Goal: Task Accomplishment & Management: Manage account settings

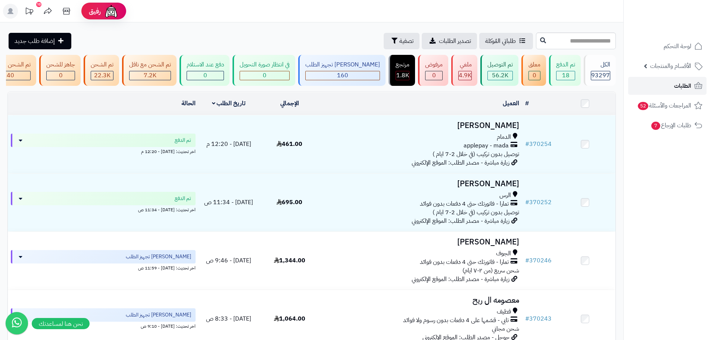
click at [679, 85] on span "الطلبات" at bounding box center [682, 86] width 17 height 10
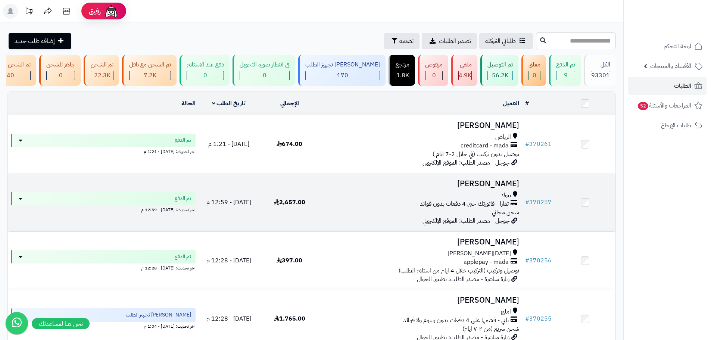
click at [355, 207] on div "تمارا - فاتورتك حتى 4 دفعات بدون فوائد" at bounding box center [421, 204] width 196 height 9
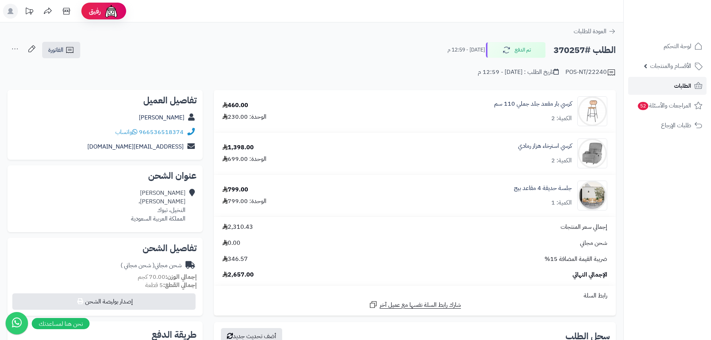
click at [676, 83] on span "الطلبات" at bounding box center [682, 86] width 17 height 10
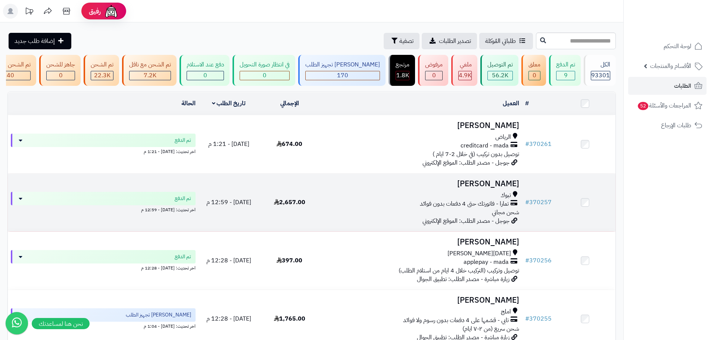
click at [410, 200] on div "تبوك" at bounding box center [421, 195] width 196 height 9
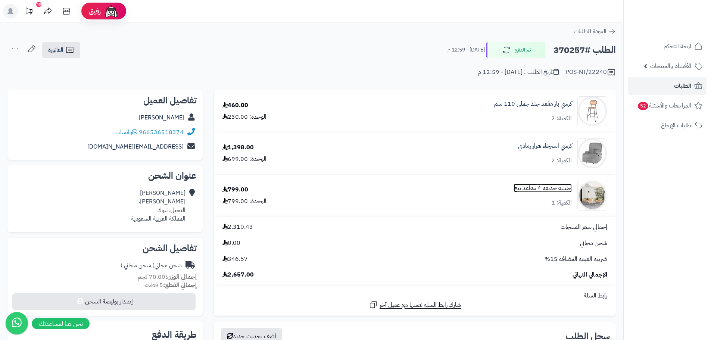
click at [542, 188] on link "جلسة حديقة 4 مقاعد بيج" at bounding box center [543, 188] width 58 height 9
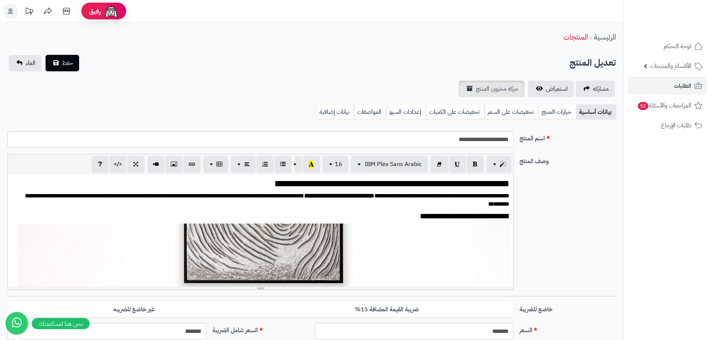
scroll to position [136, 0]
click at [549, 90] on span "استعراض" at bounding box center [557, 88] width 22 height 9
